Goal: Information Seeking & Learning: Compare options

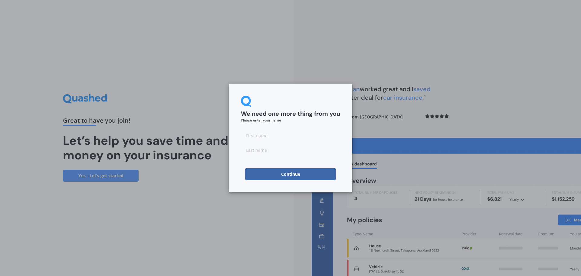
drag, startPoint x: 258, startPoint y: 135, endPoint x: 266, endPoint y: 136, distance: 7.9
click at [258, 135] on input at bounding box center [290, 135] width 99 height 12
type input "Shifan"
type input "[PERSON_NAME]"
click at [254, 171] on button "Continue" at bounding box center [290, 174] width 91 height 12
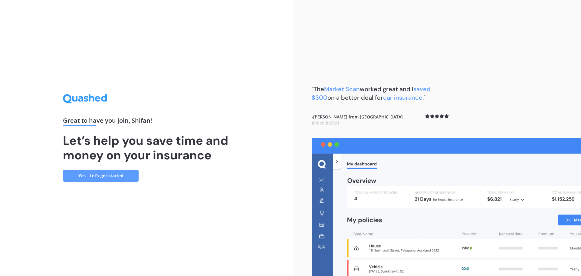
click at [108, 175] on link "Yes - Let’s get started" at bounding box center [101, 175] width 76 height 12
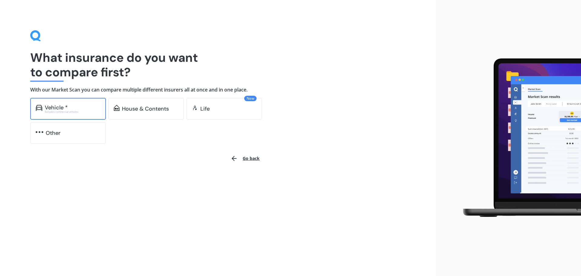
click at [58, 104] on div "Vehicle *" at bounding box center [56, 107] width 23 height 6
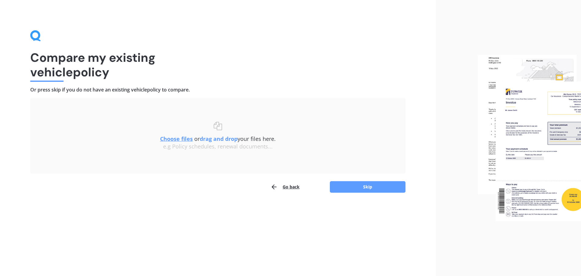
click at [225, 139] on b "drag and drop" at bounding box center [219, 138] width 38 height 7
click at [80, 82] on div "Compare my existing vehicle policy Or press skip if you do not have an existing…" at bounding box center [217, 111] width 375 height 162
click at [284, 187] on button "Go back" at bounding box center [285, 187] width 29 height 12
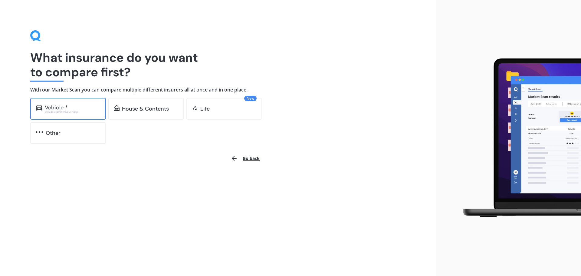
click at [51, 108] on div "Vehicle *" at bounding box center [56, 107] width 23 height 6
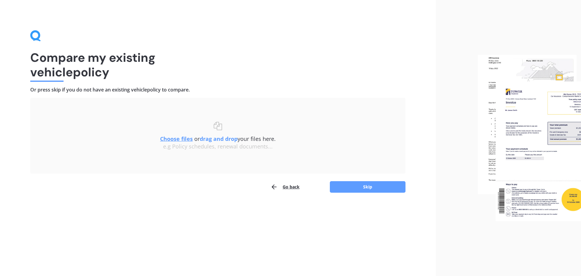
click at [218, 125] on div "Choose files or drag and drop your files here. Choose files or photos e.g Polic…" at bounding box center [217, 136] width 351 height 28
click at [181, 139] on u "Choose files" at bounding box center [176, 138] width 33 height 7
click at [172, 140] on u "Choose files" at bounding box center [176, 138] width 33 height 7
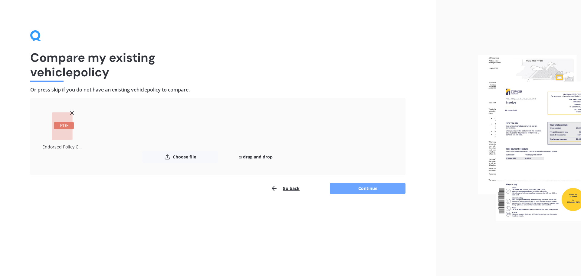
click at [371, 189] on button "Continue" at bounding box center [368, 187] width 76 height 11
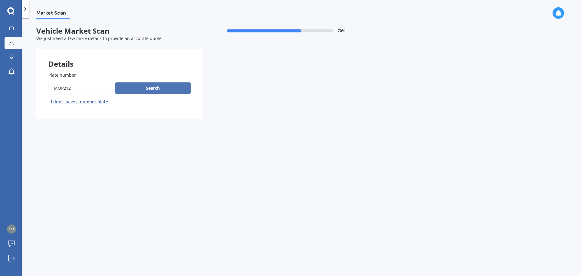
click at [145, 88] on button "Search" at bounding box center [153, 87] width 76 height 11
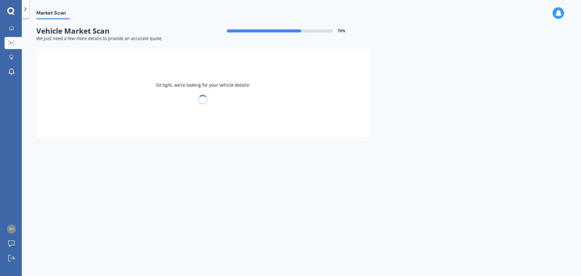
select select "TOYOTA"
select select "WISH"
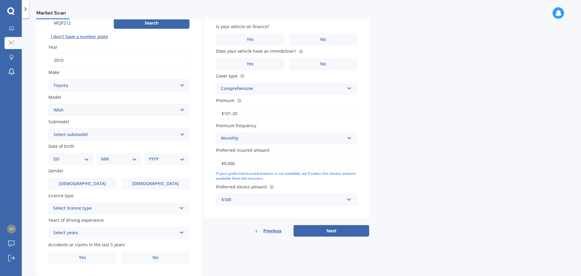
scroll to position [80, 0]
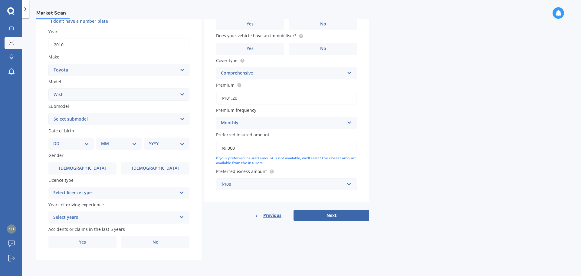
click at [84, 141] on select "DD 01 02 03 04 05 06 07 08 09 10 11 12 13 14 15 16 17 18 19 20 21 22 23 24 25 2…" at bounding box center [71, 143] width 36 height 7
select select "28"
click at [58, 140] on select "DD 01 02 03 04 05 06 07 08 09 10 11 12 13 14 15 16 17 18 19 20 21 22 23 24 25 2…" at bounding box center [71, 143] width 36 height 7
click at [112, 146] on select "MM 01 02 03 04 05 06 07 08 09 10 11 12" at bounding box center [119, 143] width 33 height 7
select select "09"
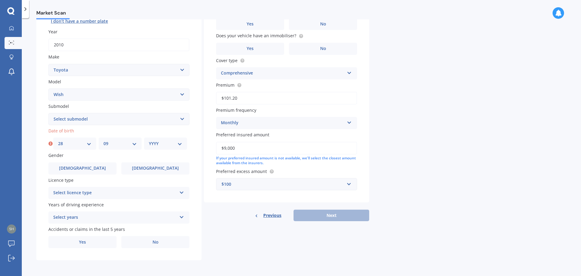
click at [103, 140] on select "MM 01 02 03 04 05 06 07 08 09 10 11 12" at bounding box center [119, 143] width 33 height 7
click at [159, 140] on div "YYYY 2025 2024 2023 2022 2021 2020 2019 2018 2017 2016 2015 2014 2013 2012 2011…" at bounding box center [165, 143] width 43 height 12
click at [156, 143] on select "YYYY 2025 2024 2023 2022 2021 2020 2019 2018 2017 2016 2015 2014 2013 2012 2011…" at bounding box center [165, 143] width 33 height 7
select select "1979"
click at [149, 140] on select "YYYY 2025 2024 2023 2022 2021 2020 2019 2018 2017 2016 2015 2014 2013 2012 2011…" at bounding box center [165, 143] width 33 height 7
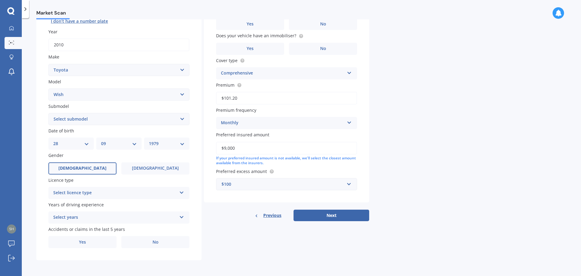
click at [88, 164] on label "[DEMOGRAPHIC_DATA]" at bounding box center [82, 168] width 68 height 12
click at [0, 0] on input "[DEMOGRAPHIC_DATA]" at bounding box center [0, 0] width 0 height 0
click at [181, 190] on icon at bounding box center [181, 191] width 5 height 4
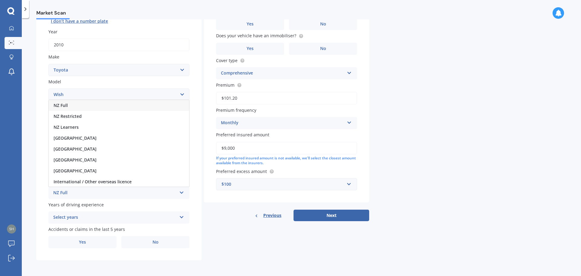
click at [68, 103] on div "NZ Full" at bounding box center [119, 105] width 140 height 11
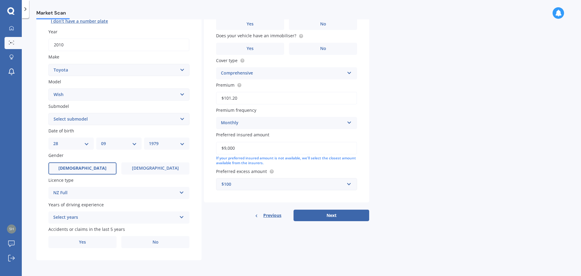
click at [181, 216] on icon at bounding box center [181, 216] width 5 height 4
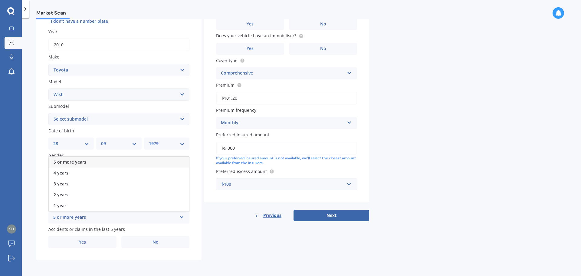
click at [69, 159] on span "5 or more years" at bounding box center [70, 162] width 33 height 6
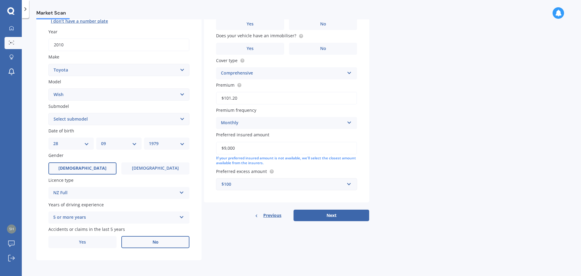
click at [154, 239] on span "No" at bounding box center [155, 241] width 6 height 5
click at [0, 0] on input "No" at bounding box center [0, 0] width 0 height 0
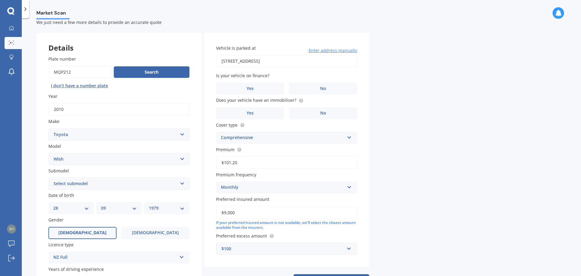
scroll to position [0, 0]
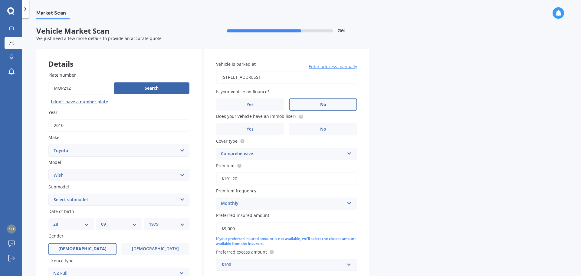
click at [327, 104] on label "No" at bounding box center [323, 104] width 68 height 12
click at [0, 0] on input "No" at bounding box center [0, 0] width 0 height 0
click at [319, 125] on label "No" at bounding box center [323, 129] width 68 height 12
click at [0, 0] on input "No" at bounding box center [0, 0] width 0 height 0
click at [251, 128] on span "Yes" at bounding box center [250, 128] width 7 height 5
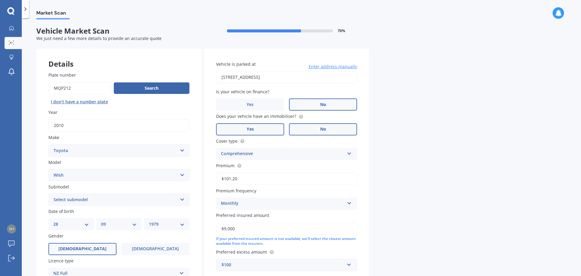
click at [0, 0] on input "Yes" at bounding box center [0, 0] width 0 height 0
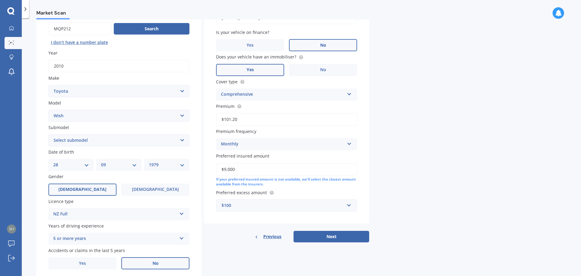
scroll to position [61, 0]
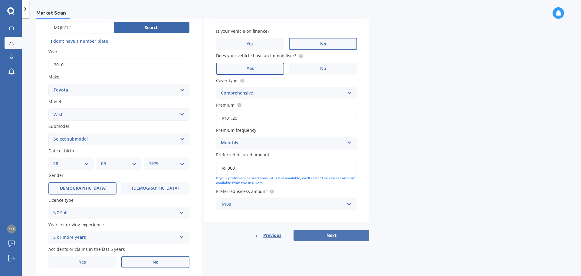
click at [332, 234] on button "Next" at bounding box center [331, 234] width 76 height 11
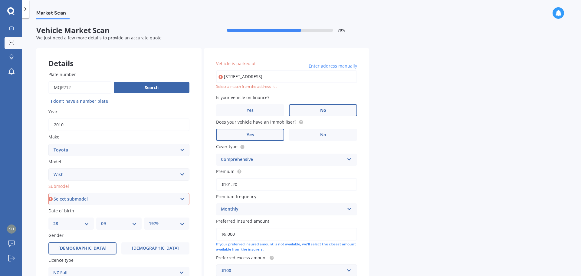
scroll to position [0, 0]
click at [251, 80] on input "[STREET_ADDRESS]" at bounding box center [286, 77] width 141 height 13
type input "[STREET_ADDRESS]"
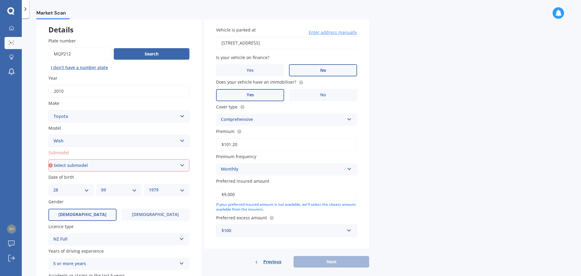
scroll to position [80, 0]
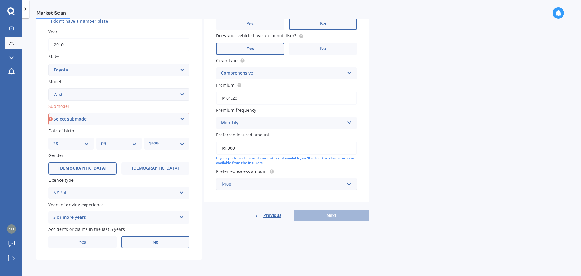
click at [340, 217] on div "Previous Next" at bounding box center [286, 214] width 165 height 11
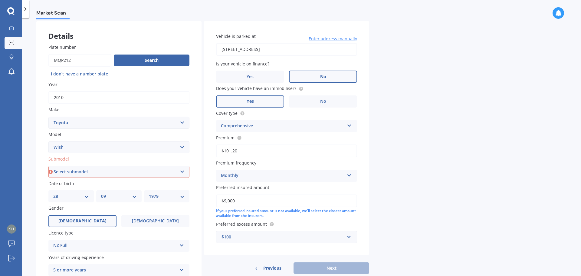
scroll to position [20, 0]
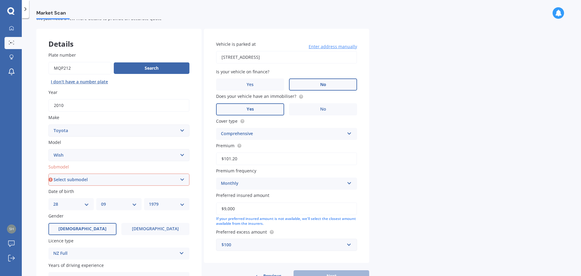
click at [180, 179] on select "Select submodel (All)" at bounding box center [118, 179] width 141 height 12
select select "(ALL)"
click at [48, 173] on select "Select submodel (All)" at bounding box center [118, 179] width 141 height 12
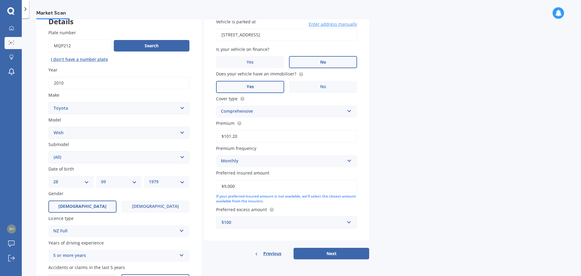
scroll to position [80, 0]
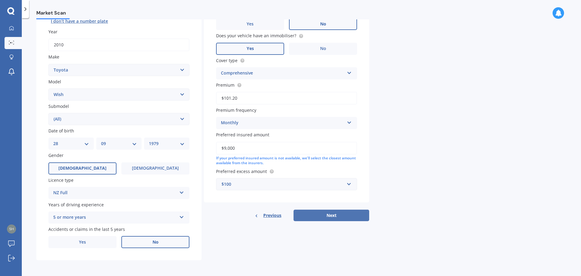
click at [330, 214] on button "Next" at bounding box center [331, 214] width 76 height 11
select select "28"
select select "09"
select select "1979"
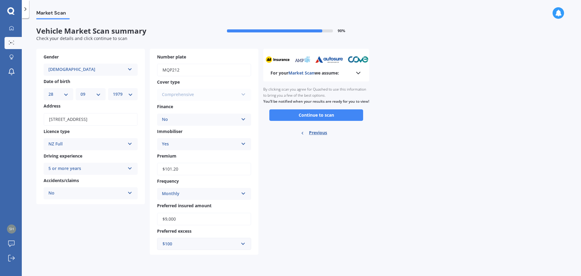
scroll to position [0, 0]
click at [312, 121] on button "Continue to scan" at bounding box center [316, 114] width 94 height 11
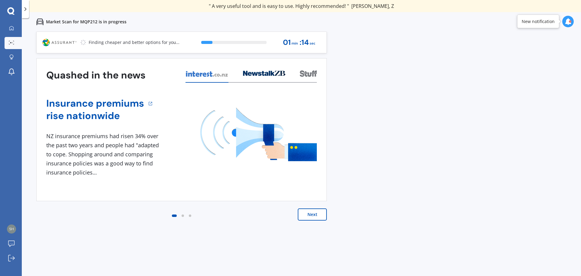
click at [310, 215] on button "Next" at bounding box center [312, 214] width 29 height 12
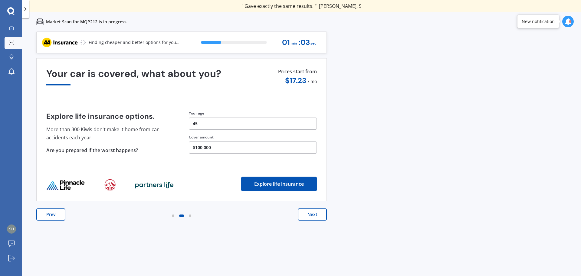
click at [310, 215] on button "Next" at bounding box center [312, 214] width 29 height 12
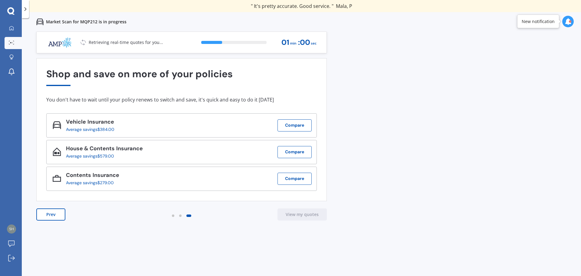
click at [132, 127] on div "Vehicle Insurance Average savings $384.00 Compare" at bounding box center [181, 125] width 271 height 24
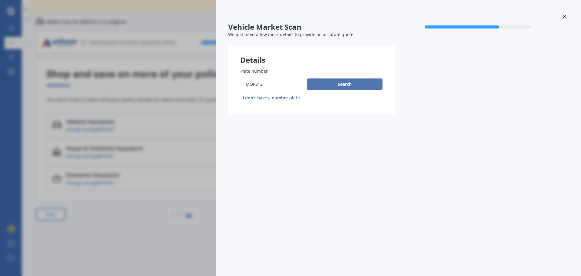
click at [338, 84] on button "Search" at bounding box center [345, 83] width 76 height 11
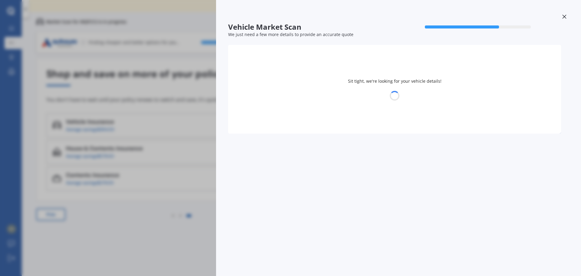
select select "TOYOTA"
select select "WISH"
select select "28"
select select "09"
select select "1979"
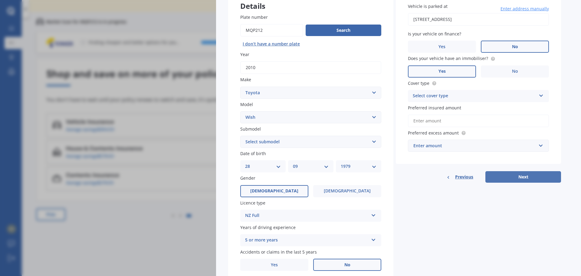
scroll to position [78, 0]
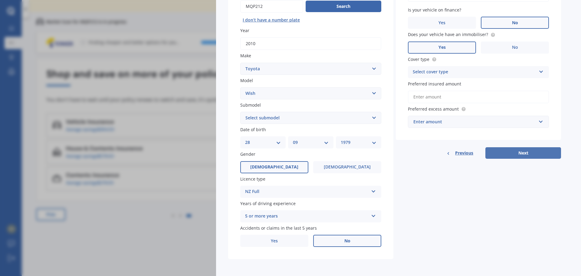
click at [504, 152] on button "Next" at bounding box center [523, 152] width 76 height 11
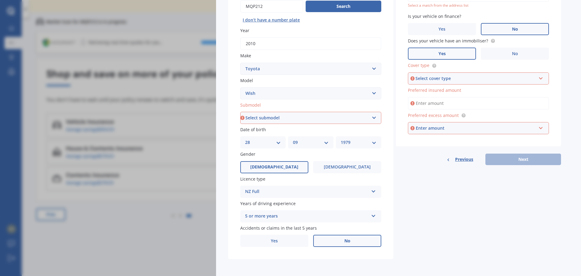
click at [450, 78] on div "Select cover type" at bounding box center [475, 78] width 120 height 7
click at [444, 89] on span "Comprehensive" at bounding box center [429, 90] width 32 height 6
click at [447, 104] on input "Preferred insured amount" at bounding box center [478, 103] width 141 height 13
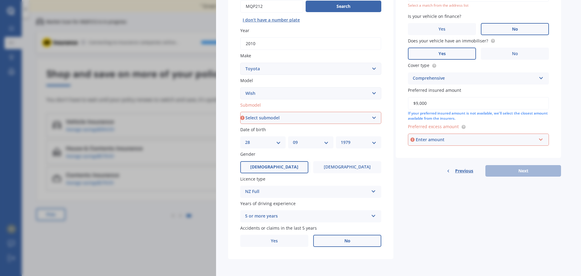
type input "$9,000"
click at [462, 141] on div "Enter amount" at bounding box center [476, 139] width 120 height 7
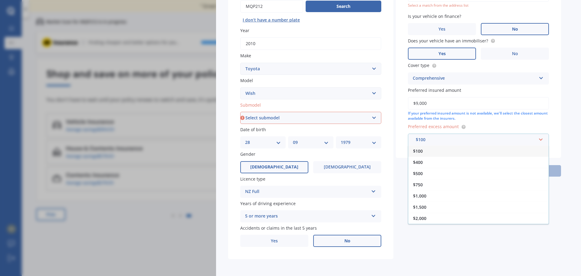
click at [422, 152] on span "$100" at bounding box center [418, 151] width 10 height 6
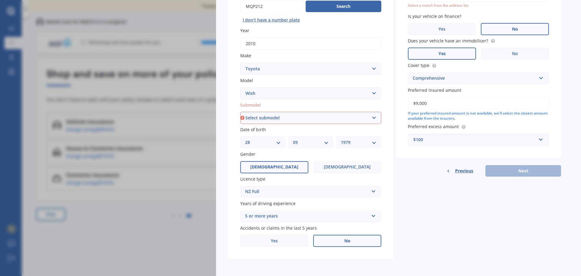
click at [526, 172] on div "Previous Next" at bounding box center [478, 170] width 165 height 11
drag, startPoint x: 330, startPoint y: 122, endPoint x: 330, endPoint y: 119, distance: 3.6
click at [330, 122] on select "Select submodel (All)" at bounding box center [310, 118] width 141 height 12
select select "(ALL)"
click at [240, 112] on select "Select submodel (All)" at bounding box center [310, 118] width 141 height 12
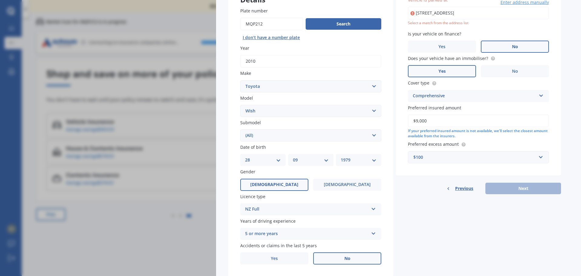
scroll to position [57, 0]
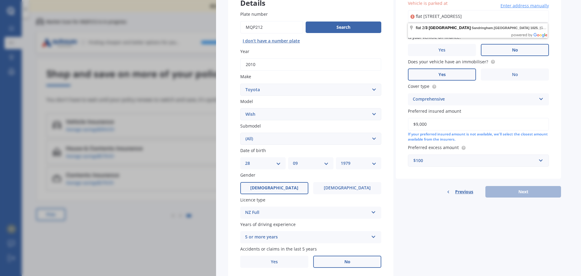
type input "[STREET_ADDRESS]"
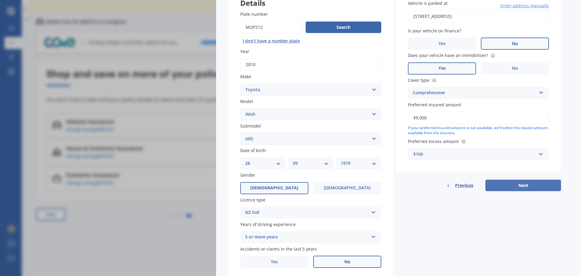
click at [512, 184] on button "Next" at bounding box center [523, 184] width 76 height 11
select select "28"
select select "09"
select select "1979"
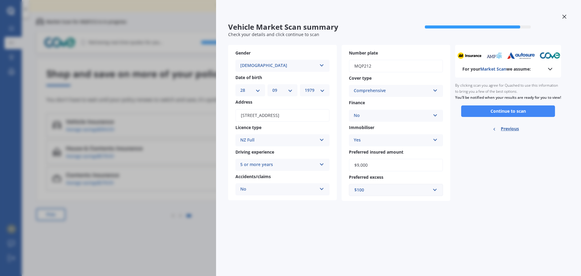
scroll to position [0, 0]
click at [500, 117] on button "Continue to scan" at bounding box center [508, 110] width 94 height 11
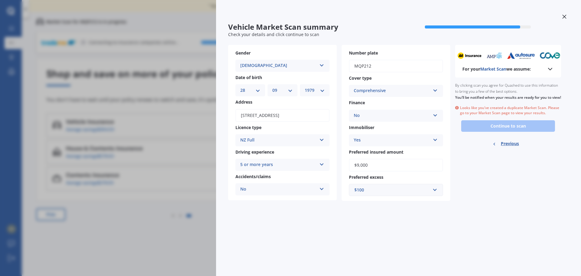
drag, startPoint x: 564, startPoint y: 16, endPoint x: 557, endPoint y: 20, distance: 7.8
click at [564, 16] on icon at bounding box center [564, 17] width 4 height 4
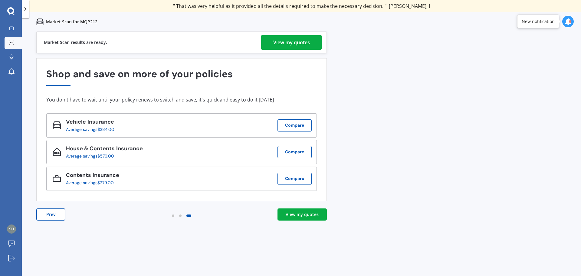
click at [298, 218] on link "View my quotes" at bounding box center [301, 214] width 49 height 12
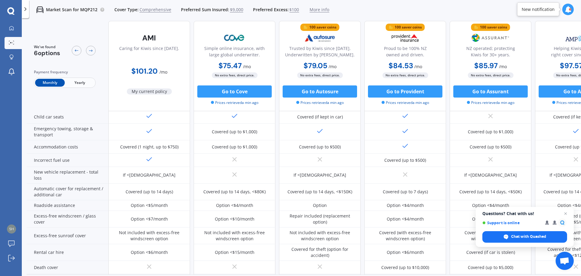
scroll to position [245, 0]
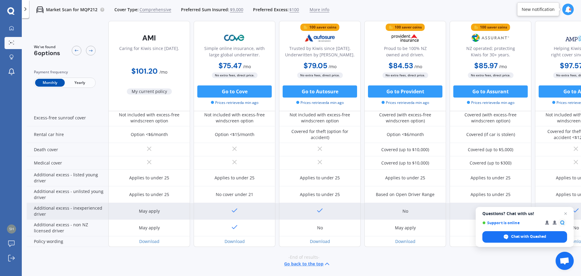
drag, startPoint x: 567, startPoint y: 212, endPoint x: 560, endPoint y: 212, distance: 6.7
click at [567, 212] on span "Open chat" at bounding box center [565, 213] width 7 height 7
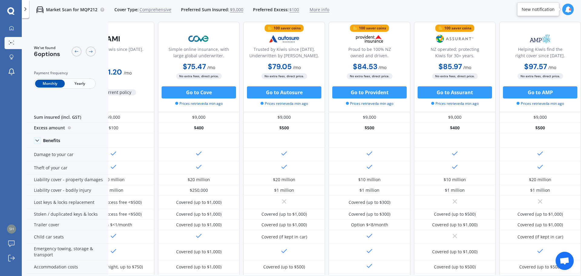
scroll to position [0, 39]
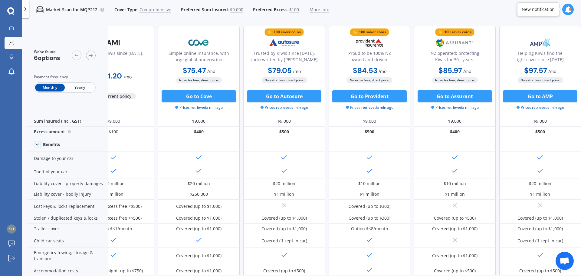
click at [6, 11] on div at bounding box center [11, 11] width 22 height 8
click at [12, 11] on icon at bounding box center [10, 11] width 7 height 8
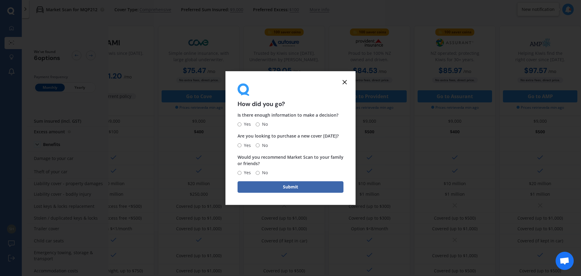
click at [239, 173] on input "Yes" at bounding box center [240, 173] width 4 height 4
radio input "true"
click at [296, 185] on button "Submit" at bounding box center [291, 186] width 106 height 11
click at [264, 124] on input "No" at bounding box center [264, 124] width 4 height 4
radio input "true"
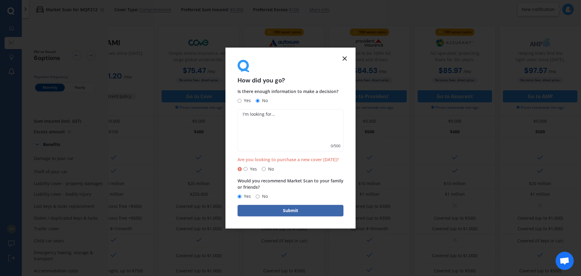
click at [347, 55] on icon at bounding box center [344, 58] width 7 height 7
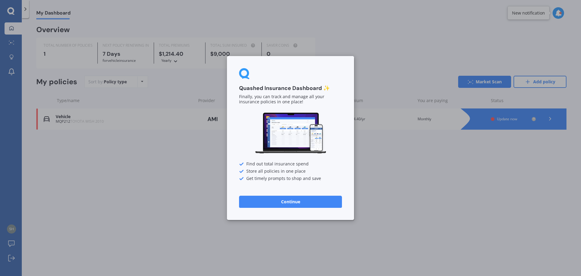
drag, startPoint x: 171, startPoint y: 7, endPoint x: 175, endPoint y: 8, distance: 4.8
click at [172, 7] on div "Quashed Insurance Dashboard ✨ Finally, you can track and manage all your insura…" at bounding box center [290, 138] width 581 height 276
click at [287, 202] on button "Continue" at bounding box center [290, 201] width 103 height 12
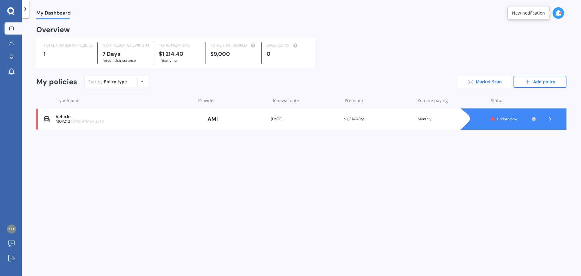
click at [492, 80] on link "Market Scan" at bounding box center [484, 82] width 53 height 12
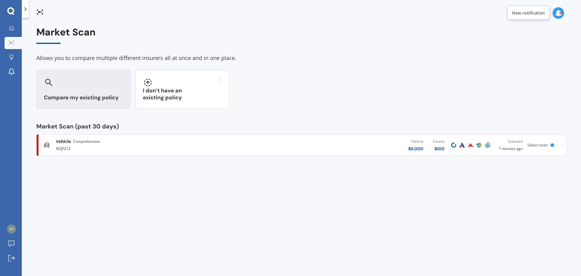
click at [92, 94] on h3 "Compare my existing policy" at bounding box center [83, 97] width 79 height 7
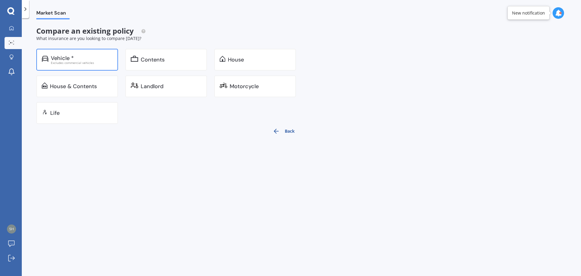
click at [64, 65] on div "Vehicle * Excludes commercial vehicles" at bounding box center [77, 60] width 82 height 22
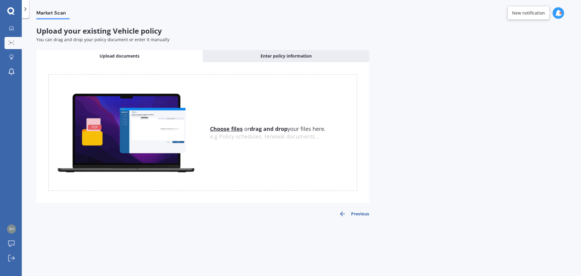
click at [229, 128] on u "Choose files" at bounding box center [226, 128] width 33 height 7
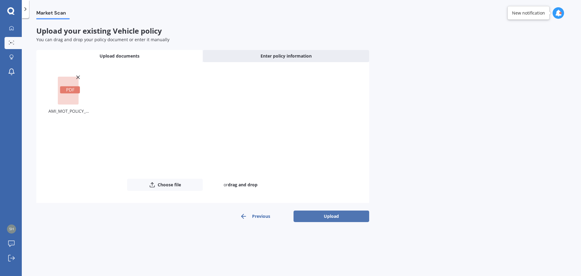
click at [327, 214] on button "Upload" at bounding box center [331, 215] width 76 height 11
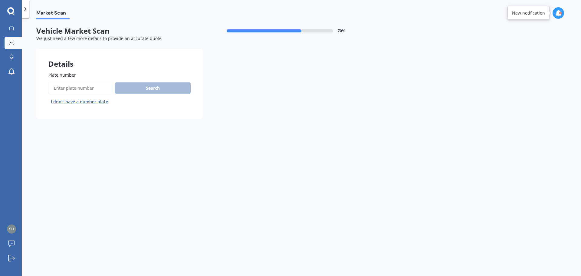
click at [69, 85] on input "Plate number" at bounding box center [80, 88] width 64 height 13
type input "MQP212"
click at [148, 88] on button "Search" at bounding box center [153, 87] width 76 height 11
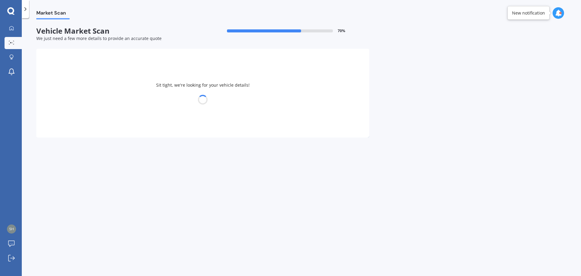
select select "TOYOTA"
select select "WISH"
select select "28"
select select "09"
select select "1979"
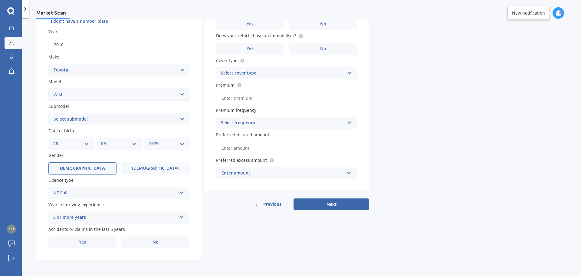
scroll to position [50, 0]
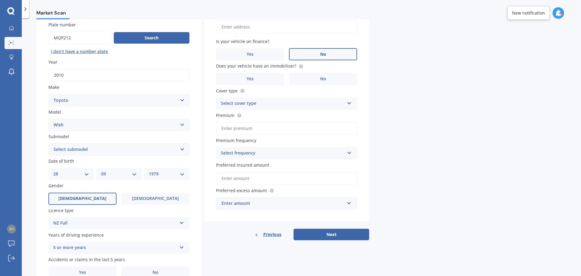
click at [317, 49] on label "No" at bounding box center [323, 54] width 68 height 12
click at [0, 0] on input "No" at bounding box center [0, 0] width 0 height 0
click at [238, 80] on label "Yes" at bounding box center [250, 79] width 68 height 12
click at [0, 0] on input "Yes" at bounding box center [0, 0] width 0 height 0
click at [238, 105] on div "Select cover type" at bounding box center [282, 103] width 123 height 7
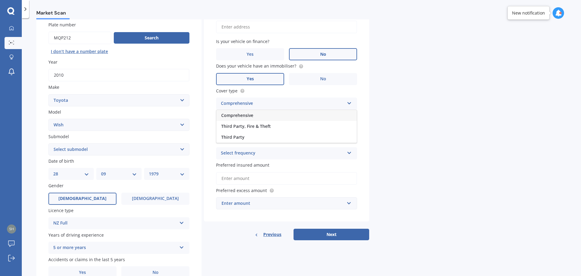
click at [235, 116] on span "Comprehensive" at bounding box center [237, 115] width 32 height 6
click at [231, 130] on input "Premium" at bounding box center [286, 128] width 141 height 13
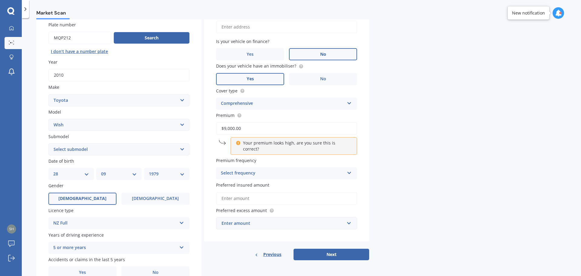
click at [237, 160] on div "Premium frequency Select frequency Yearly Six-Monthly Quarterly Monthly Fortnig…" at bounding box center [286, 168] width 141 height 22
click at [237, 169] on div "Select frequency" at bounding box center [282, 172] width 123 height 7
click at [230, 215] on span "Monthly" at bounding box center [230, 218] width 18 height 6
click at [236, 192] on input "Preferred insured amount" at bounding box center [286, 198] width 141 height 13
click at [248, 127] on input "$9,000.00" at bounding box center [286, 128] width 141 height 13
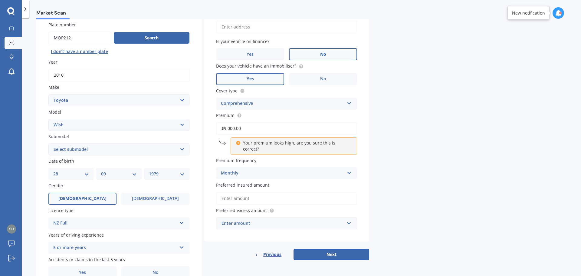
drag, startPoint x: 245, startPoint y: 129, endPoint x: 235, endPoint y: 130, distance: 10.4
click at [235, 130] on input "$9,000.00" at bounding box center [286, 128] width 141 height 13
type input "$9.00"
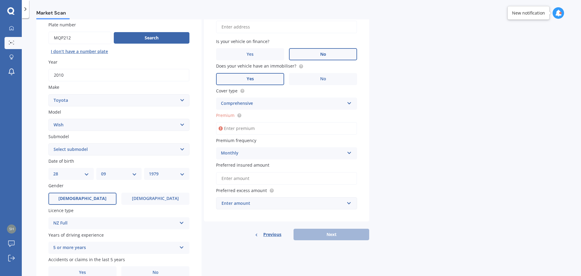
click at [242, 179] on input "Preferred insured amount" at bounding box center [286, 178] width 141 height 13
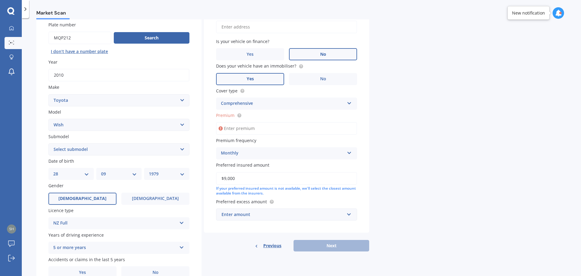
type input "$9,000"
click at [240, 218] on input "text" at bounding box center [285, 213] width 136 height 11
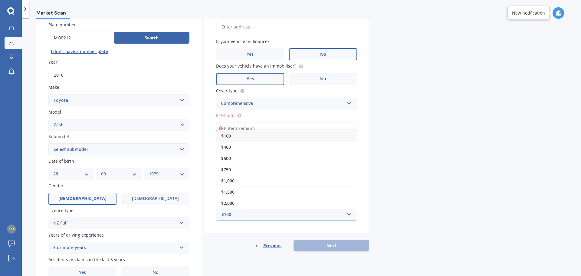
click at [224, 136] on span "$100" at bounding box center [226, 136] width 10 height 6
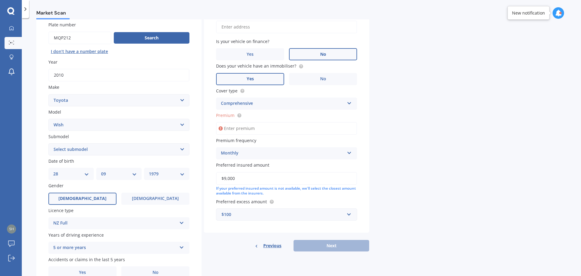
click at [234, 131] on input "Premium" at bounding box center [286, 128] width 141 height 13
type input "$1.00"
type input "$85.00"
click at [326, 244] on button "Next" at bounding box center [331, 245] width 76 height 11
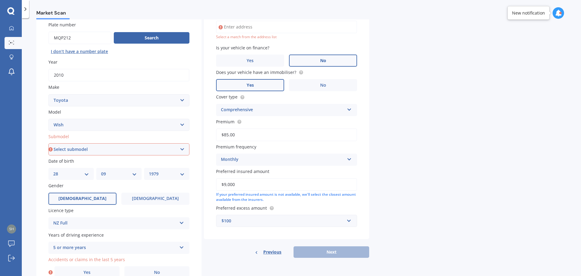
click at [113, 147] on select "Select submodel (All)" at bounding box center [118, 149] width 141 height 12
select select "(ALL)"
click at [48, 143] on select "Select submodel (All)" at bounding box center [118, 149] width 141 height 12
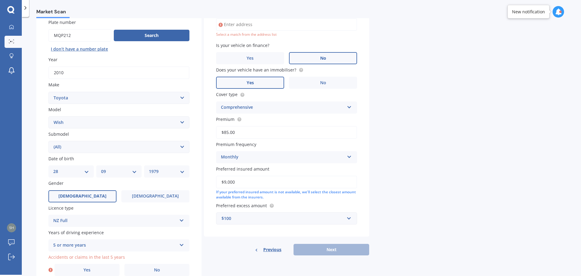
click at [242, 34] on div "Select a match from the address list" at bounding box center [286, 34] width 141 height 5
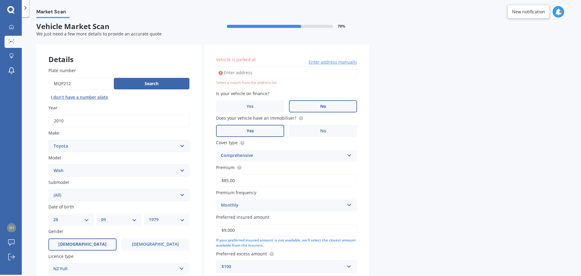
scroll to position [0, 0]
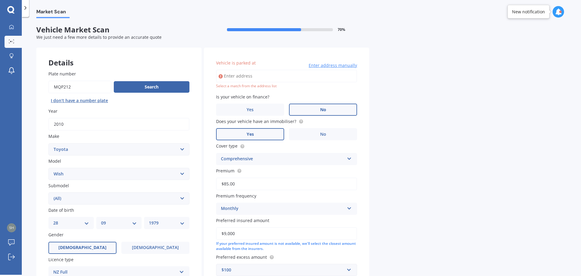
click at [233, 77] on input "Vehicle is parked at" at bounding box center [286, 76] width 141 height 13
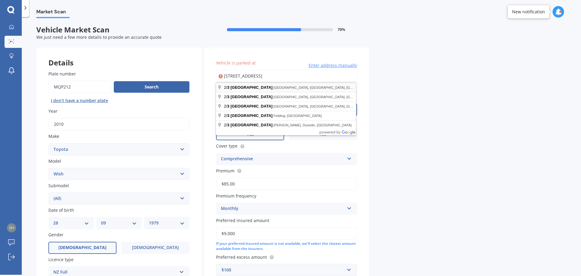
type input "[STREET_ADDRESS]"
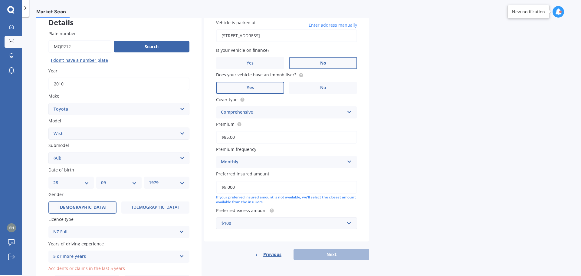
scroll to position [80, 0]
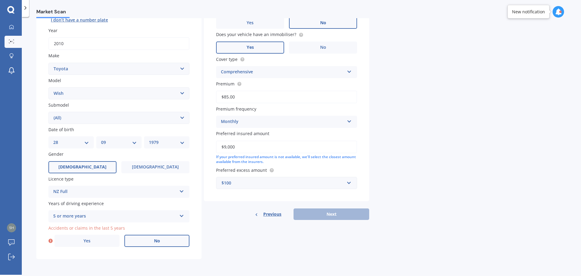
drag, startPoint x: 156, startPoint y: 241, endPoint x: 157, endPoint y: 237, distance: 4.1
click at [156, 241] on span "No" at bounding box center [157, 240] width 6 height 5
click at [0, 0] on input "No" at bounding box center [0, 0] width 0 height 0
click at [332, 213] on button "Next" at bounding box center [331, 213] width 76 height 11
select select "28"
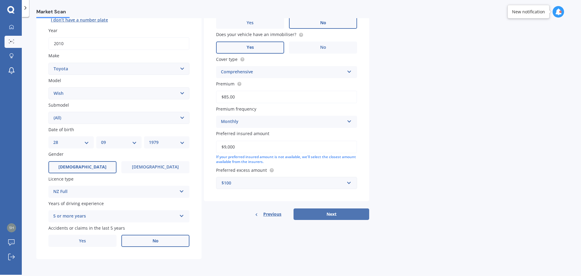
select select "09"
select select "1979"
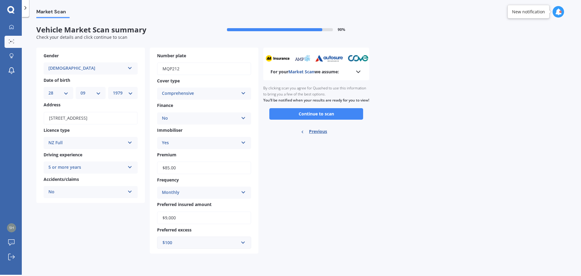
scroll to position [0, 0]
click at [313, 120] on button "Continue to scan" at bounding box center [316, 113] width 94 height 11
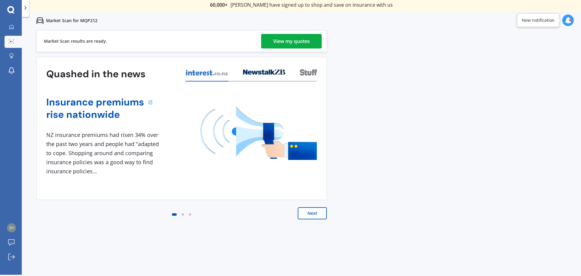
click at [287, 43] on div "View my quotes" at bounding box center [291, 41] width 37 height 15
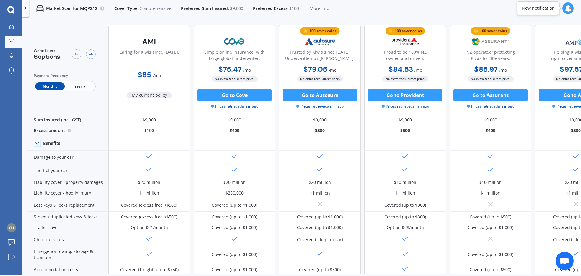
click at [326, 37] on img at bounding box center [320, 41] width 40 height 15
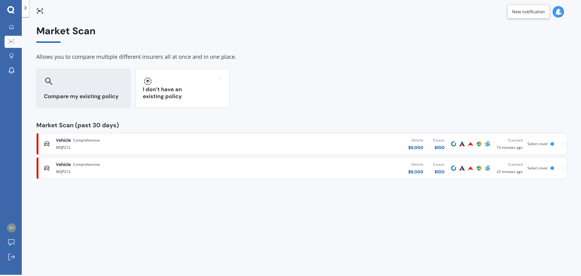
click at [85, 86] on div at bounding box center [83, 81] width 79 height 10
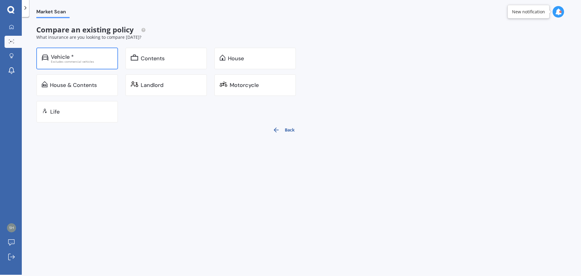
click at [67, 62] on div "Excludes commercial vehicles" at bounding box center [82, 61] width 62 height 3
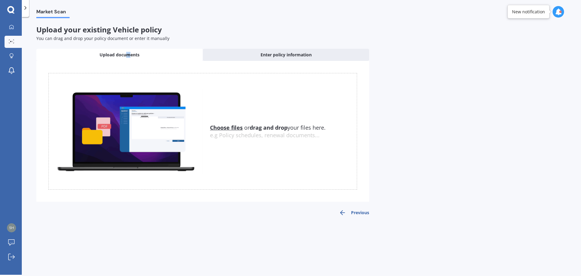
click at [127, 52] on span "Upload documents" at bounding box center [120, 55] width 40 height 6
click at [221, 126] on u "Choose files" at bounding box center [226, 127] width 33 height 7
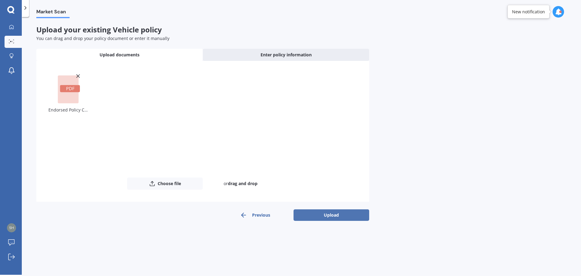
click at [322, 215] on button "Upload" at bounding box center [331, 214] width 76 height 11
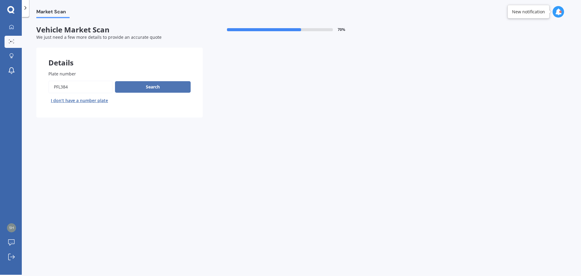
click at [163, 84] on button "Search" at bounding box center [153, 86] width 76 height 11
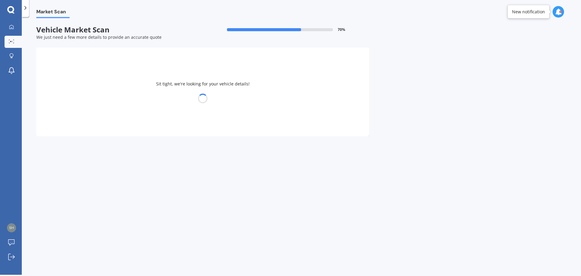
select select "TOYOTA"
select select "RACTIS"
select select "28"
select select "09"
select select "1979"
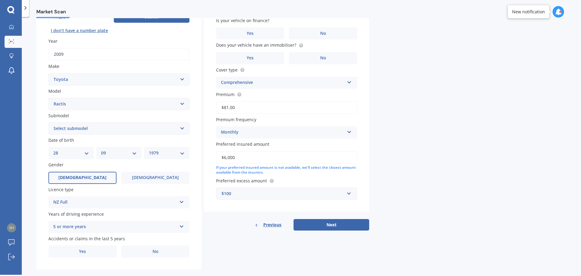
scroll to position [80, 0]
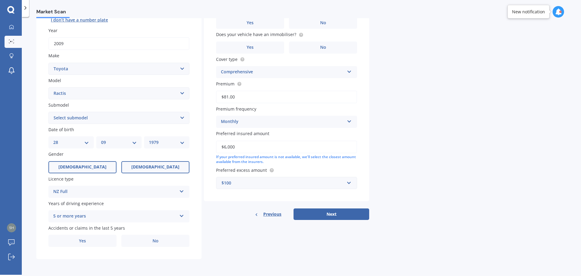
click at [148, 168] on span "[DEMOGRAPHIC_DATA]" at bounding box center [155, 166] width 48 height 5
click at [0, 0] on input "[DEMOGRAPHIC_DATA]" at bounding box center [0, 0] width 0 height 0
click at [88, 139] on div "DD 01 02 03 04 05 06 07 08 09 10 11 12 13 14 15 16 17 18 19 20 21 22 23 24 25 2…" at bounding box center [70, 142] width 45 height 12
click at [85, 141] on select "DD 01 02 03 04 05 06 07 08 09 10 11 12 13 14 15 16 17 18 19 20 21 22 23 24 25 2…" at bounding box center [71, 142] width 36 height 7
select select "15"
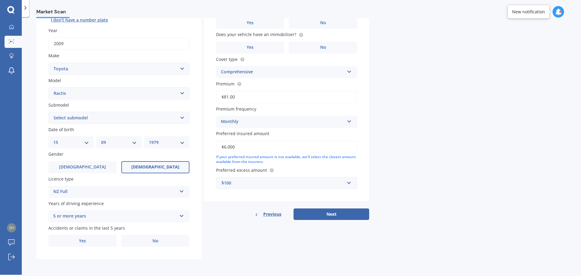
click at [53, 139] on select "DD 01 02 03 04 05 06 07 08 09 10 11 12 13 14 15 16 17 18 19 20 21 22 23 24 25 2…" at bounding box center [71, 142] width 36 height 7
click at [115, 141] on select "MM 01 02 03 04 05 06 07 08 09 10 11 12" at bounding box center [119, 142] width 36 height 7
select select "12"
click at [101, 139] on select "MM 01 02 03 04 05 06 07 08 09 10 11 12" at bounding box center [119, 142] width 36 height 7
click at [161, 140] on select "YYYY 2025 2024 2023 2022 2021 2020 2019 2018 2017 2016 2015 2014 2013 2012 2011…" at bounding box center [167, 142] width 36 height 7
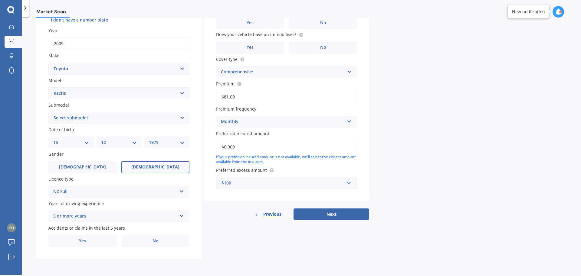
select select "1984"
click at [149, 139] on select "YYYY 2025 2024 2023 2022 2021 2020 2019 2018 2017 2016 2015 2014 2013 2012 2011…" at bounding box center [167, 142] width 36 height 7
click at [81, 236] on label "Yes" at bounding box center [82, 240] width 68 height 12
click at [0, 0] on input "Yes" at bounding box center [0, 0] width 0 height 0
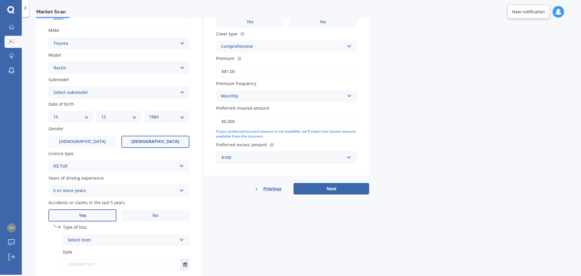
scroll to position [146, 0]
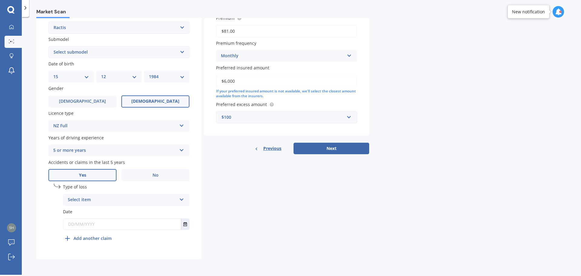
click at [96, 200] on div "Select item" at bounding box center [122, 199] width 109 height 7
click at [72, 212] on span "At fault accident" at bounding box center [85, 211] width 34 height 6
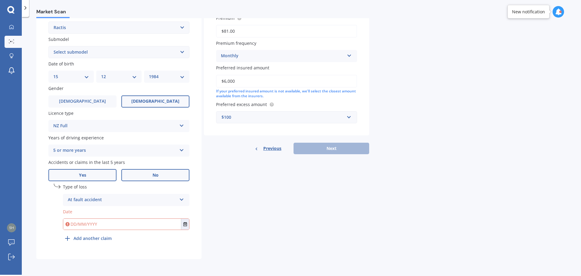
click at [155, 171] on label "No" at bounding box center [155, 175] width 68 height 12
click at [0, 0] on input "No" at bounding box center [0, 0] width 0 height 0
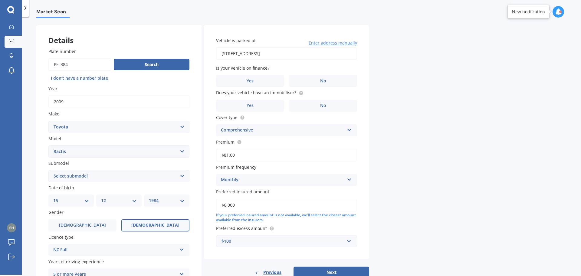
scroll to position [20, 0]
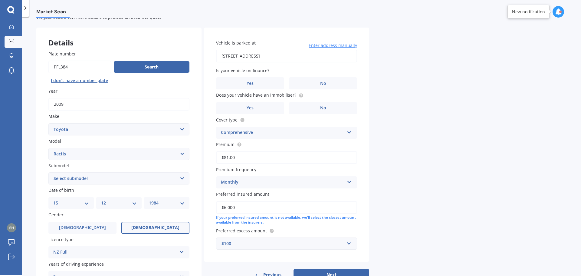
click at [228, 57] on input "[STREET_ADDRESS]" at bounding box center [286, 56] width 141 height 13
type input "[STREET_ADDRESS]"
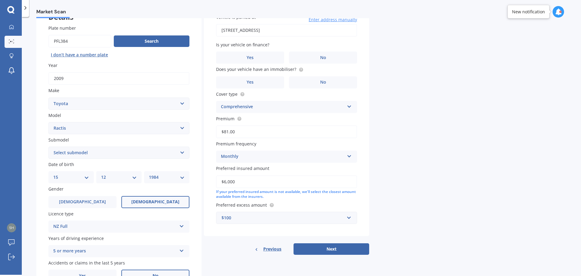
scroll to position [80, 0]
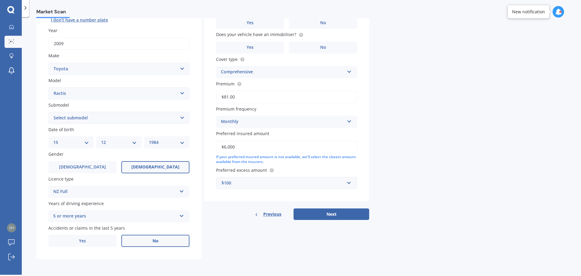
click at [261, 121] on div "Monthly" at bounding box center [282, 121] width 123 height 7
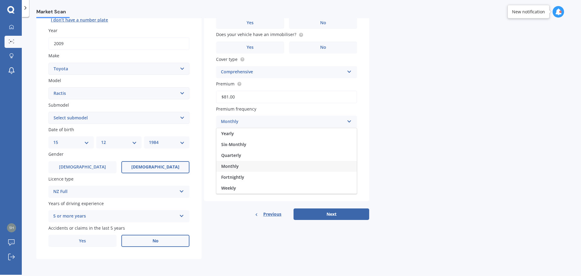
click at [254, 122] on div "Monthly" at bounding box center [282, 121] width 123 height 7
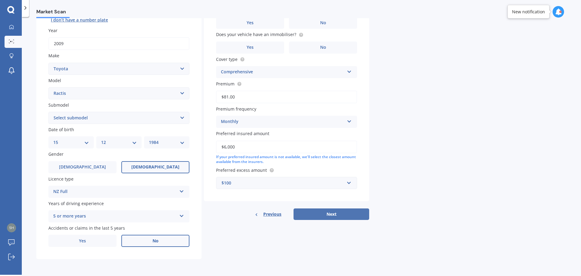
click at [334, 216] on button "Next" at bounding box center [331, 213] width 76 height 11
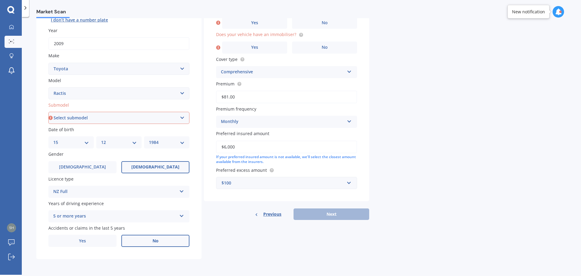
drag, startPoint x: 131, startPoint y: 117, endPoint x: 115, endPoint y: 122, distance: 16.1
click at [130, 118] on select "Select submodel (All)" at bounding box center [118, 118] width 141 height 12
select select "(ALL)"
click at [48, 112] on select "Select submodel (All)" at bounding box center [118, 118] width 141 height 12
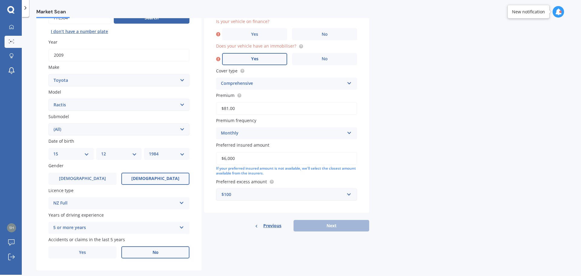
click at [257, 57] on span "Yes" at bounding box center [254, 58] width 7 height 5
click at [0, 0] on input "Yes" at bounding box center [0, 0] width 0 height 0
click at [311, 34] on label "No" at bounding box center [324, 34] width 65 height 12
click at [0, 0] on input "No" at bounding box center [0, 0] width 0 height 0
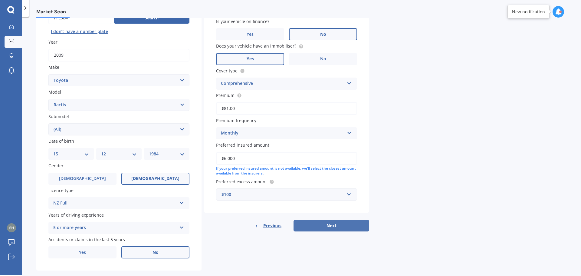
click at [326, 223] on button "Next" at bounding box center [331, 225] width 76 height 11
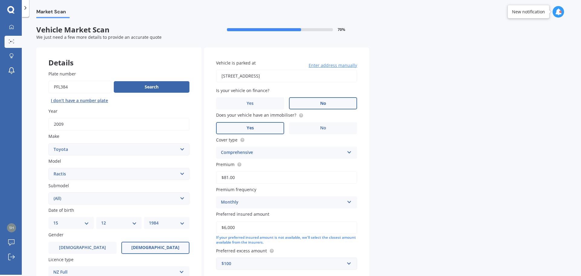
select select "15"
select select "12"
select select "1984"
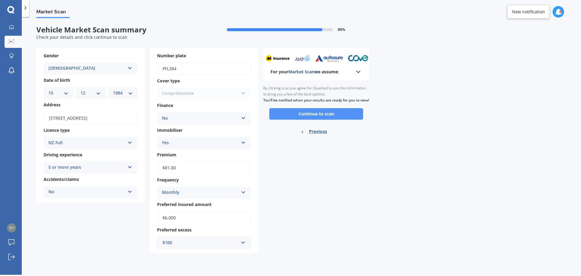
click at [306, 120] on button "Continue to scan" at bounding box center [316, 113] width 94 height 11
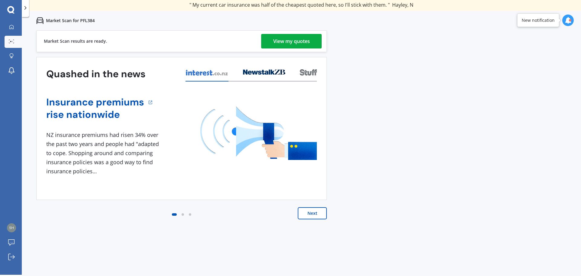
click at [274, 42] on div "View my quotes" at bounding box center [291, 41] width 37 height 15
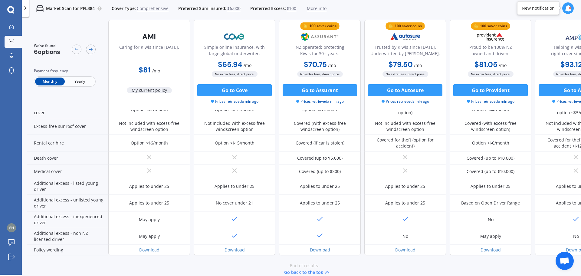
scroll to position [245, 0]
